Goal: Navigation & Orientation: Find specific page/section

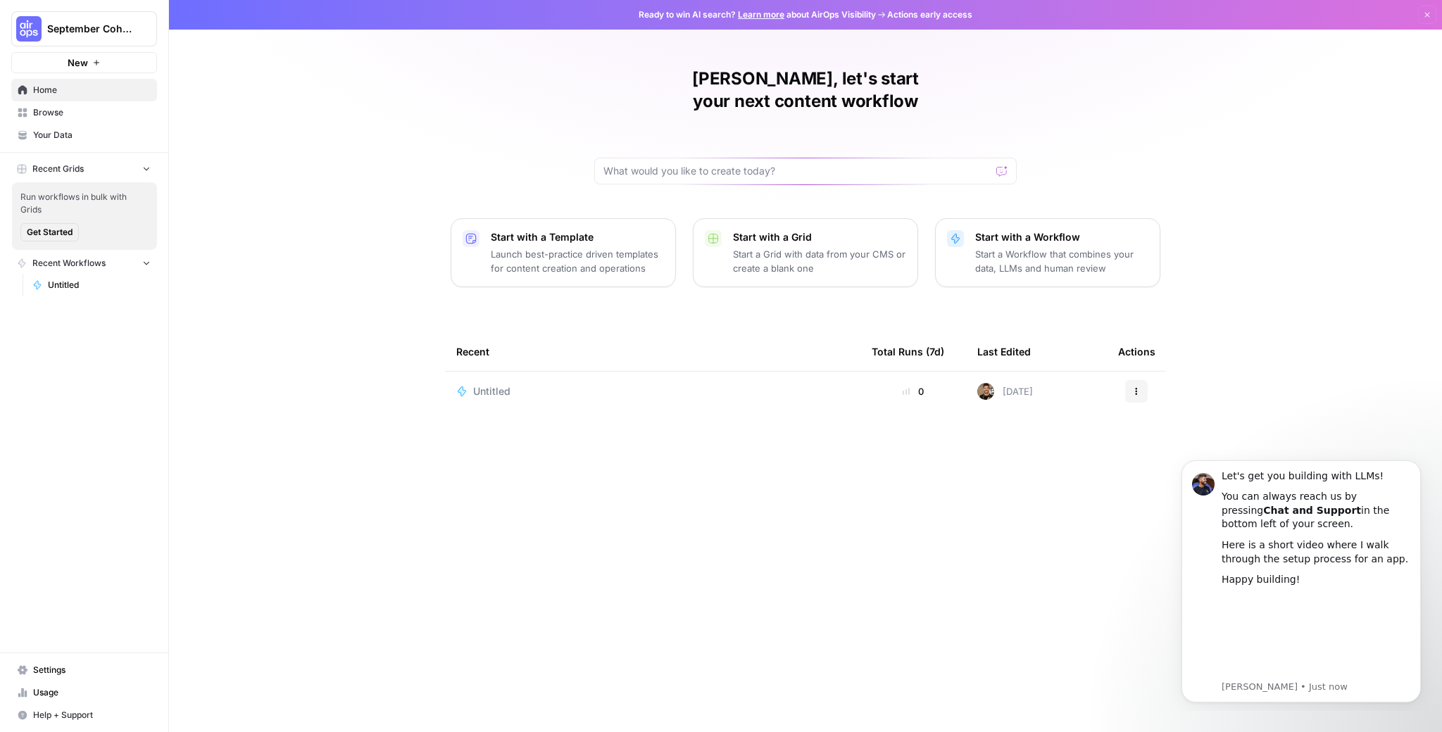
click at [78, 105] on link "Browse" at bounding box center [84, 112] width 146 height 23
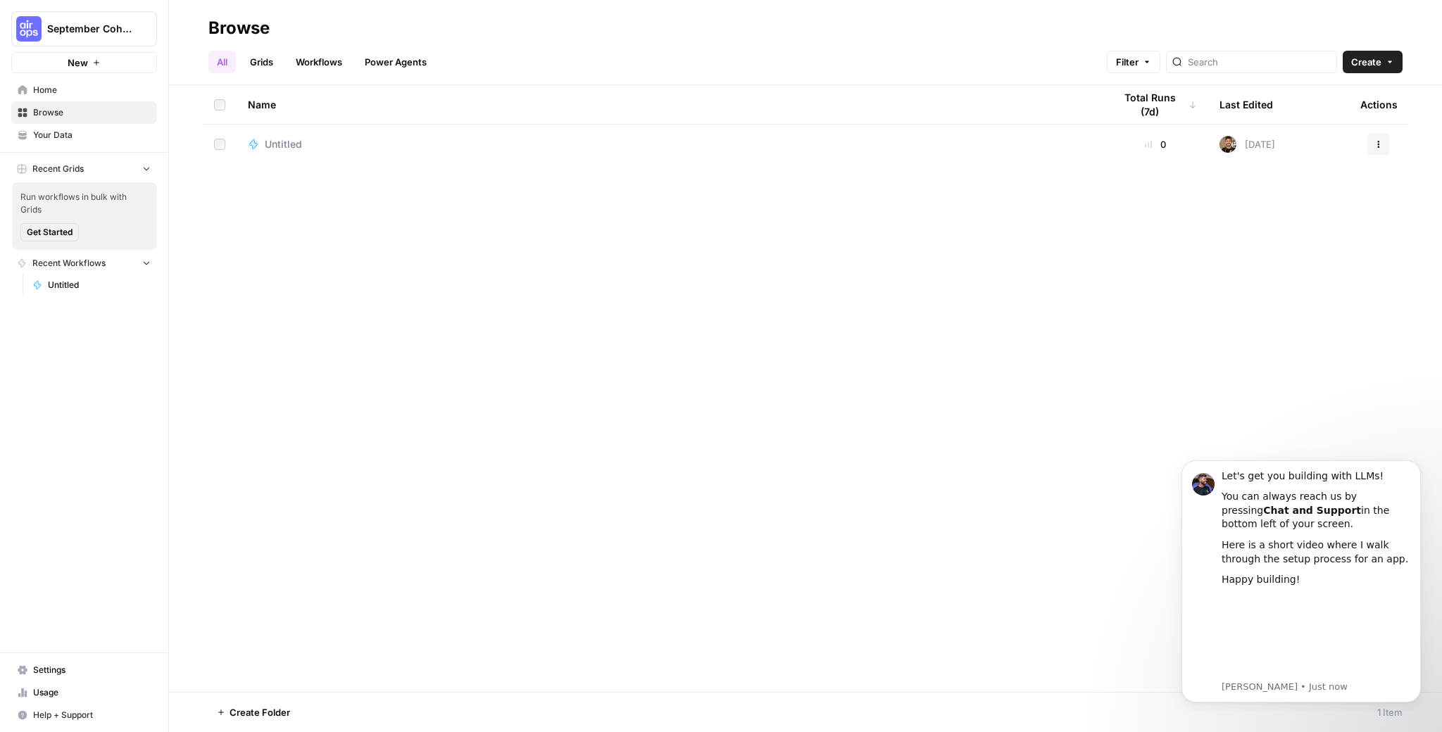
click at [98, 145] on link "Your Data" at bounding box center [84, 135] width 146 height 23
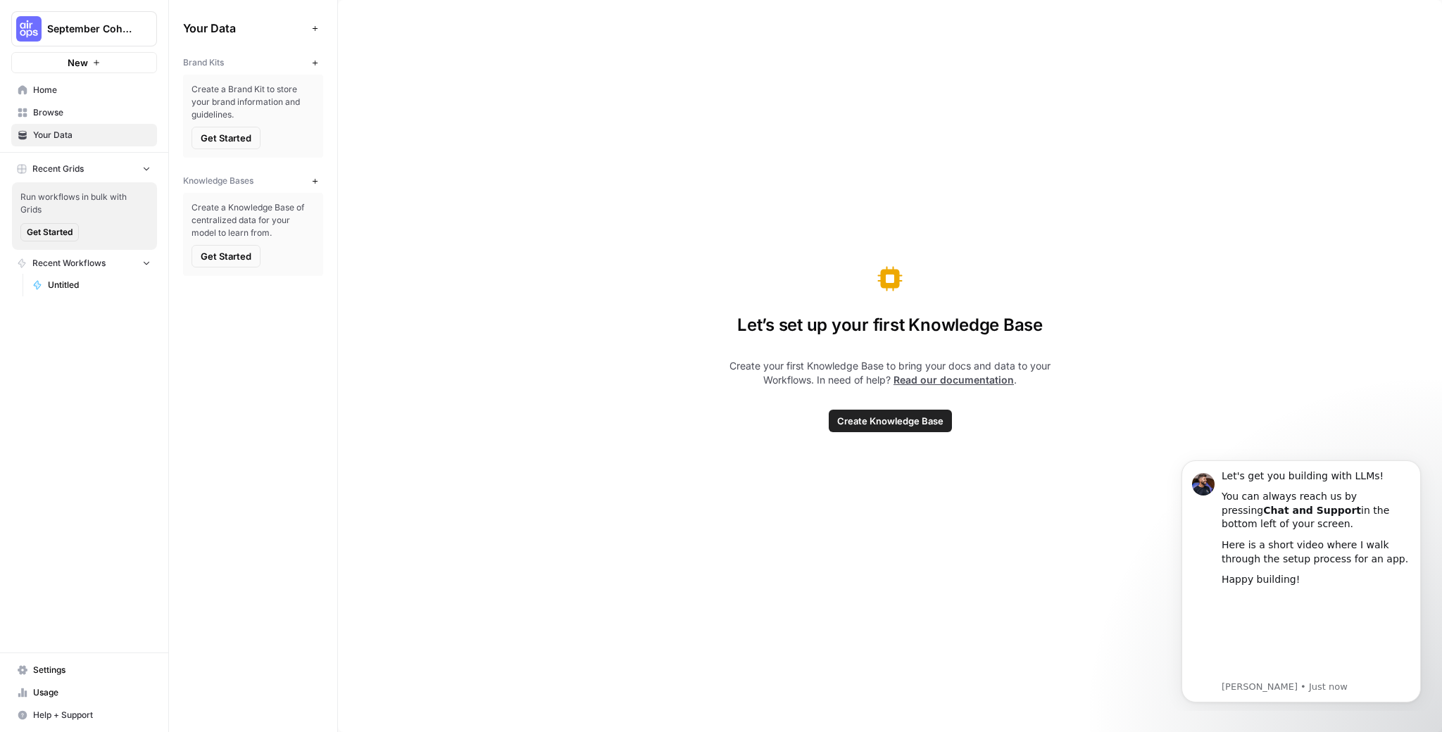
click at [65, 284] on span "Untitled" at bounding box center [99, 285] width 103 height 13
